Goal: Task Accomplishment & Management: Manage account settings

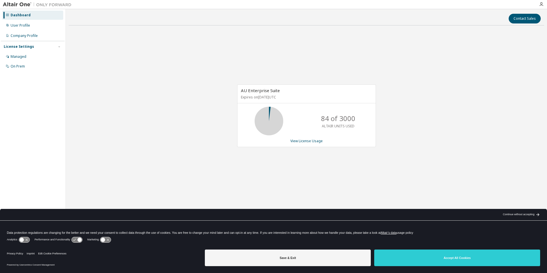
click at [332, 25] on div "Contact Sales AU Enterprise Suite Expires on [DATE] UTC 84 of 3000 ALTAIR UNITS…" at bounding box center [306, 132] width 475 height 241
click at [26, 27] on div "User Profile" at bounding box center [20, 25] width 19 height 5
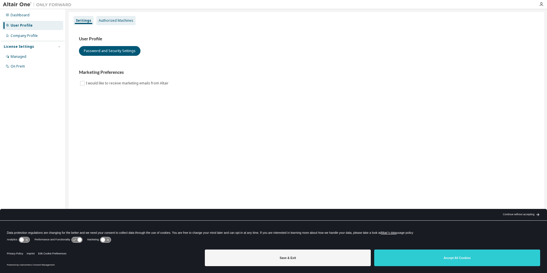
click at [117, 19] on div "Authorized Machines" at bounding box center [116, 20] width 35 height 5
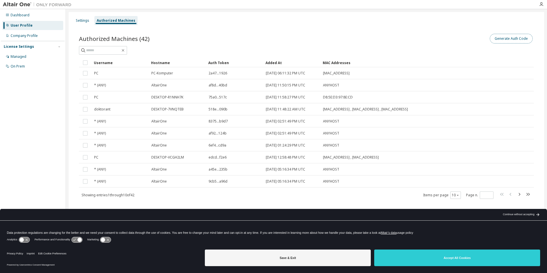
click at [514, 36] on button "Generate Auth Code" at bounding box center [511, 39] width 43 height 10
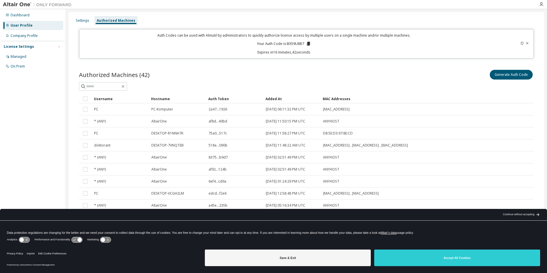
click at [309, 40] on div "Auth Codes can be used with Almutil by administrators to quickly authorize lice…" at bounding box center [284, 44] width 403 height 22
click at [309, 45] on icon at bounding box center [308, 43] width 5 height 5
